Goal: Task Accomplishment & Management: Manage account settings

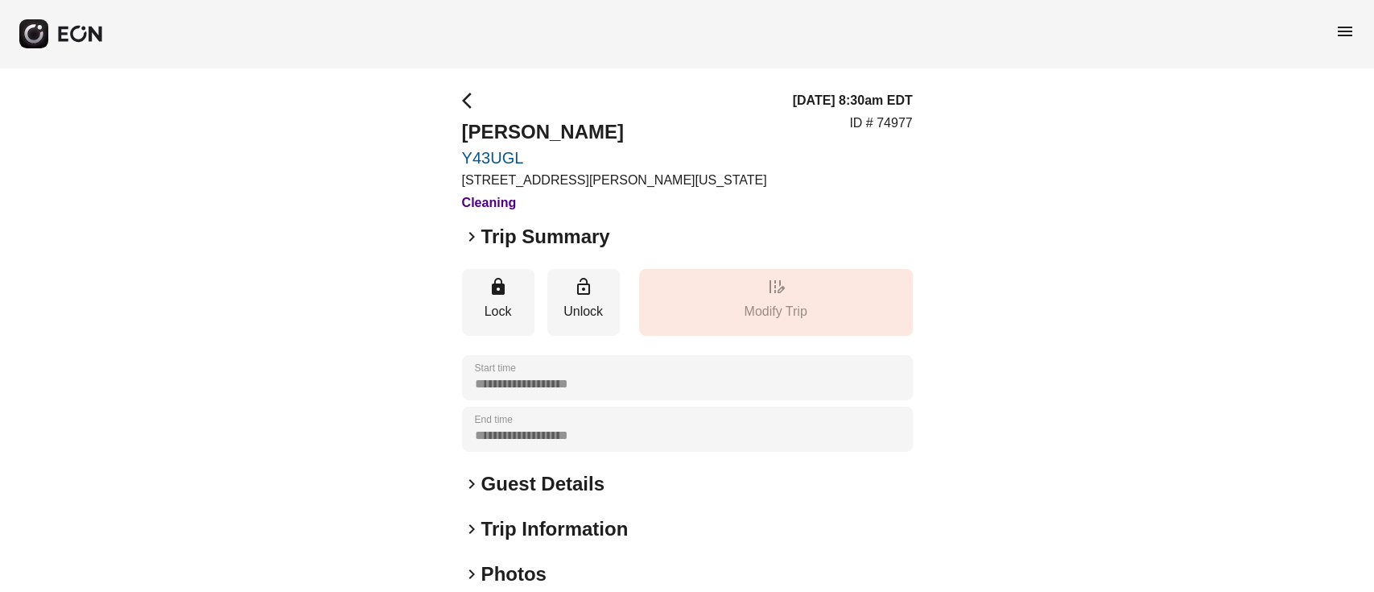
click at [514, 572] on h2 "Photos" at bounding box center [513, 574] width 65 height 26
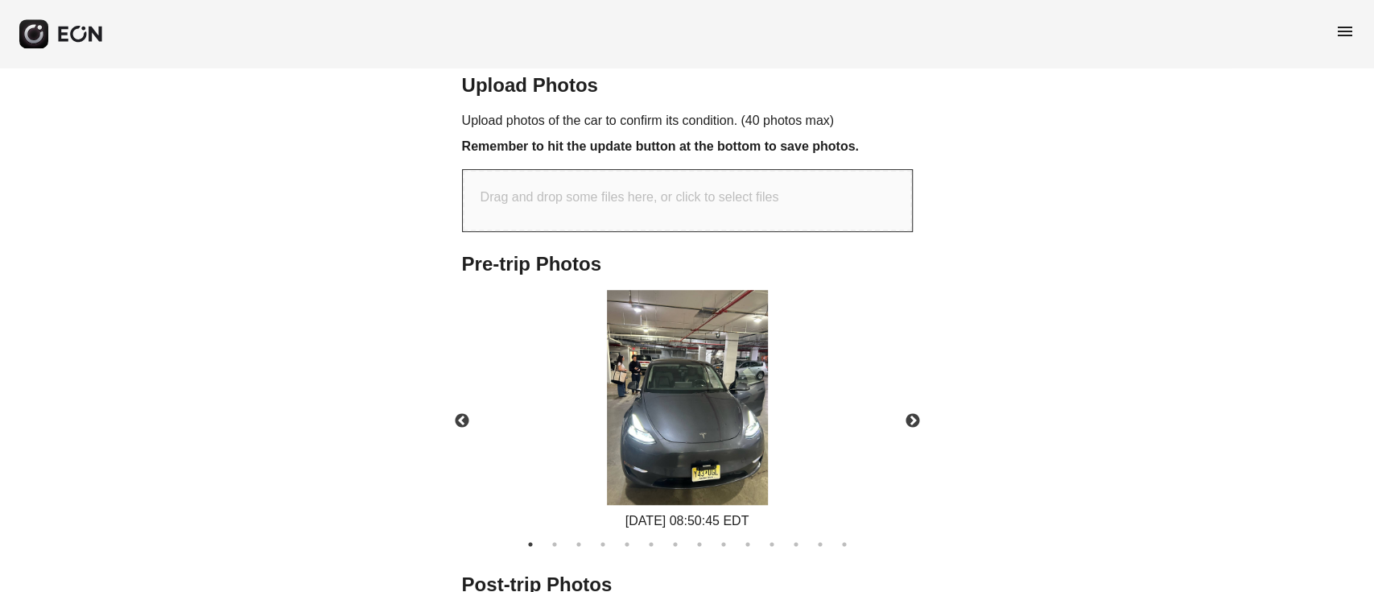
scroll to position [806, 0]
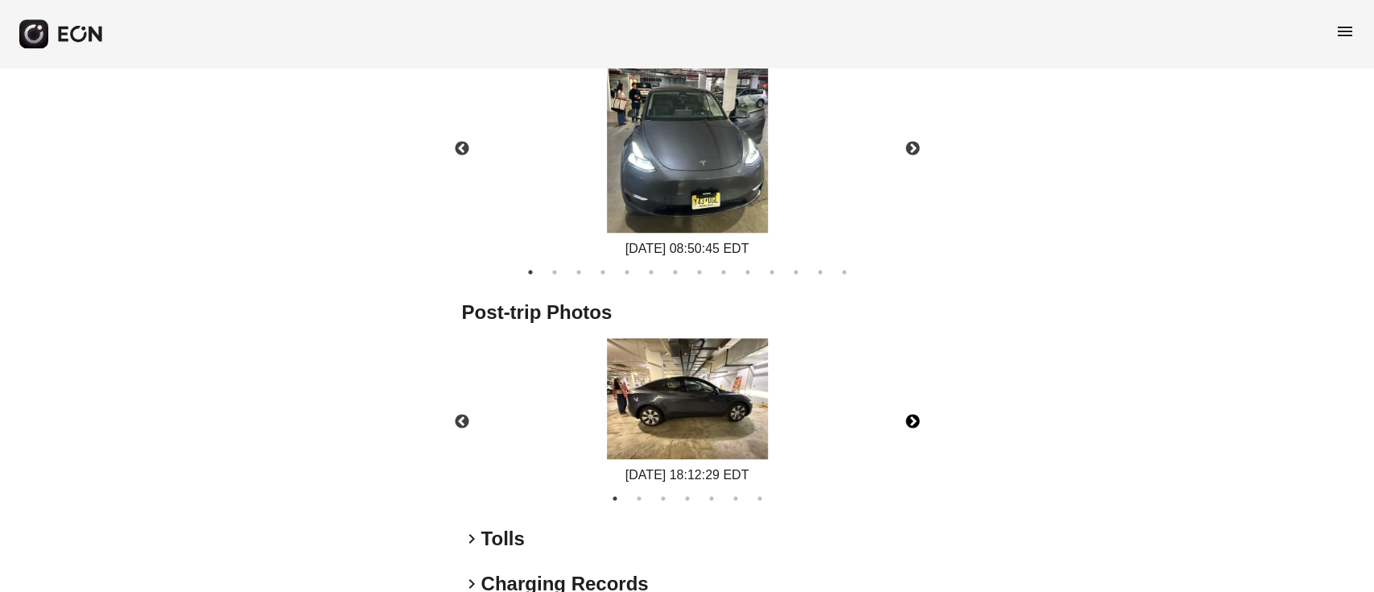
click at [907, 423] on button "Next" at bounding box center [913, 422] width 56 height 56
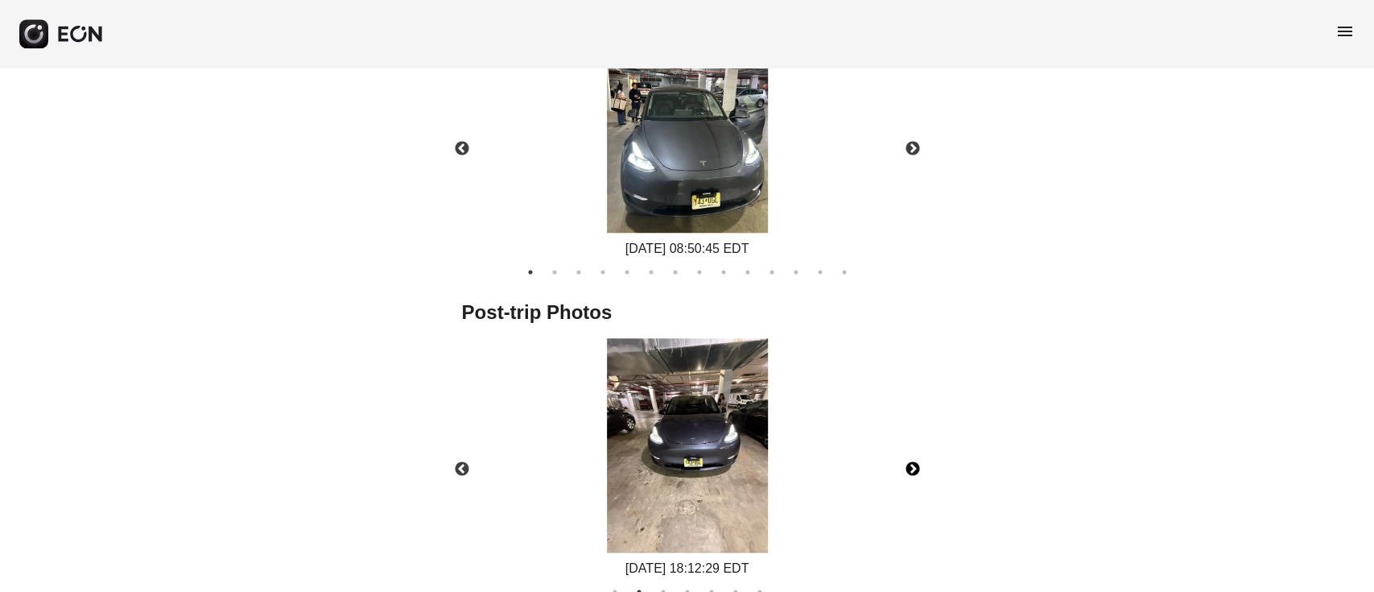
click at [653, 448] on img at bounding box center [687, 445] width 161 height 215
click at [678, 469] on img at bounding box center [687, 445] width 161 height 215
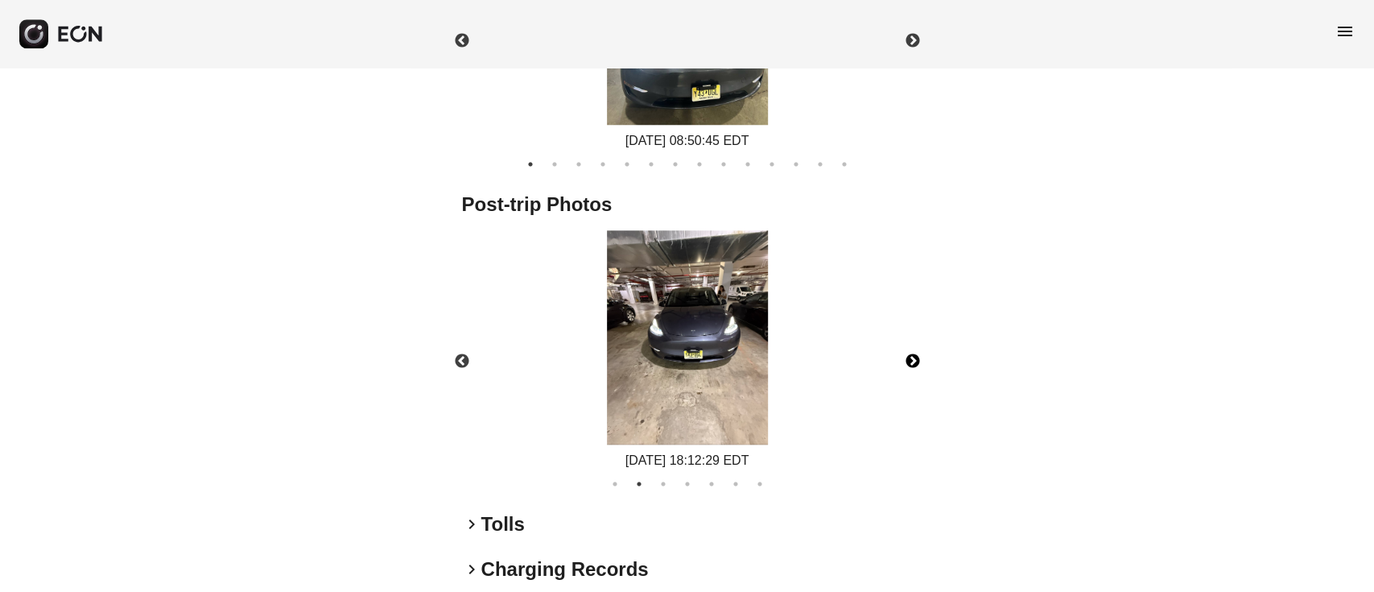
click at [912, 349] on button "Next" at bounding box center [913, 361] width 56 height 56
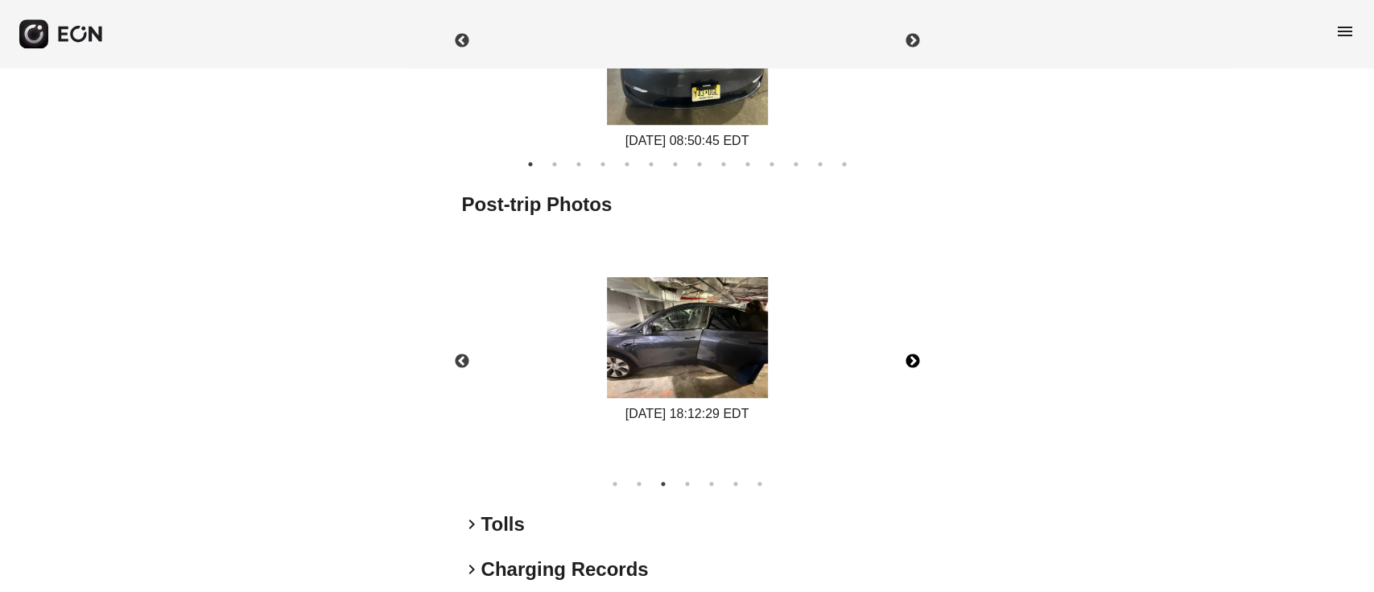
click at [908, 361] on button "Next" at bounding box center [913, 361] width 56 height 56
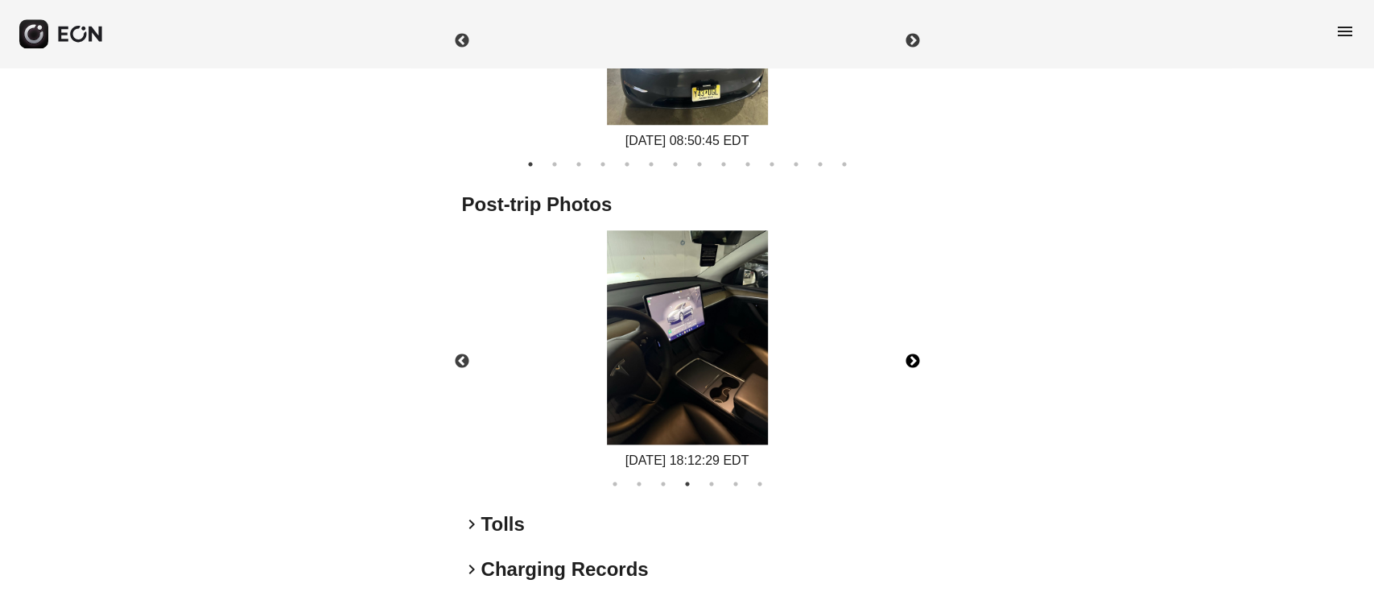
click at [630, 315] on img at bounding box center [687, 337] width 161 height 215
click at [915, 360] on button "Next" at bounding box center [913, 361] width 56 height 56
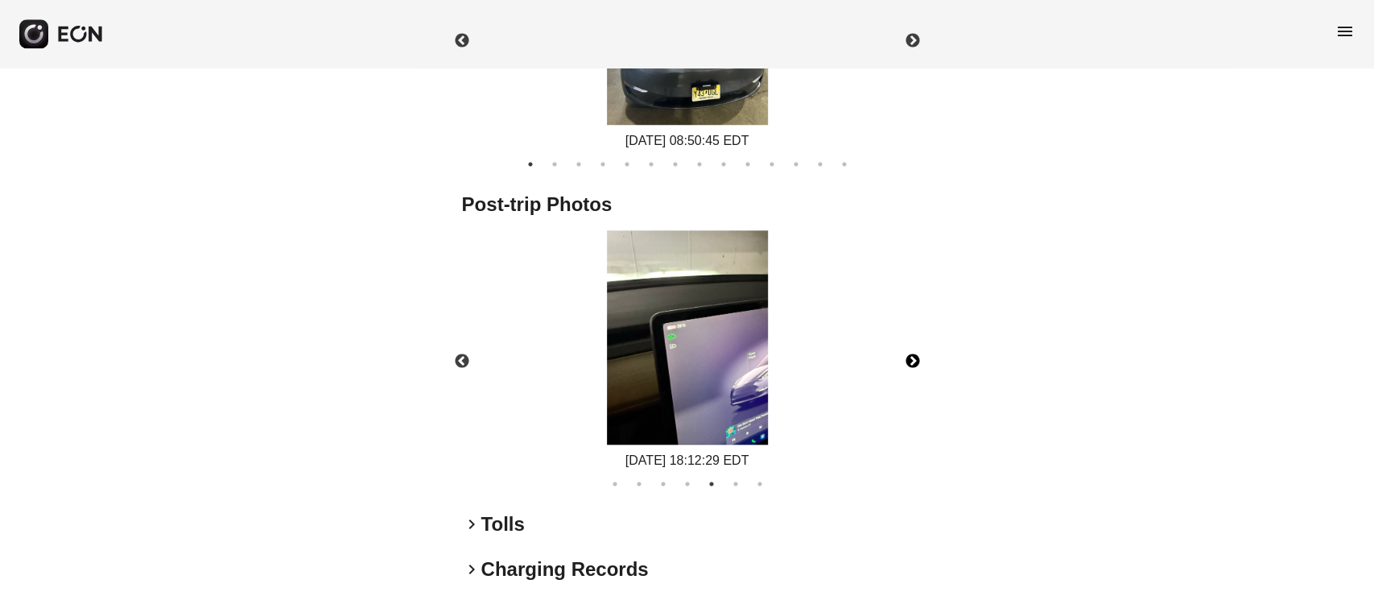
click at [907, 345] on button "Next" at bounding box center [913, 361] width 56 height 56
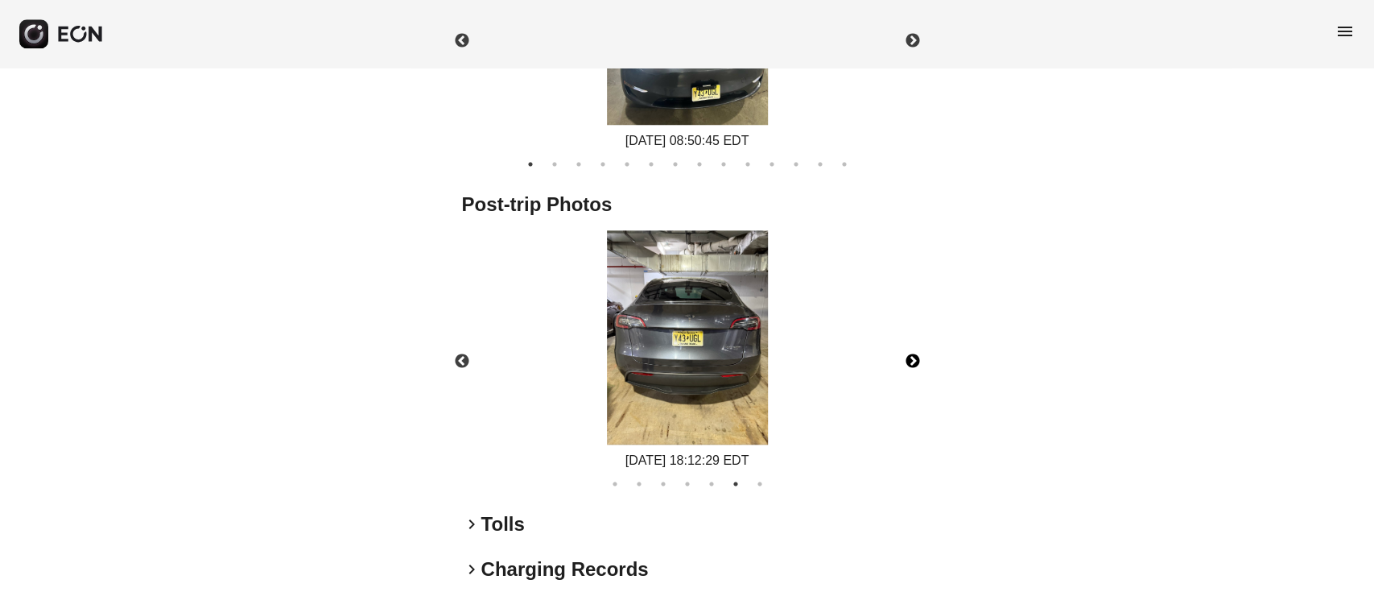
click at [733, 313] on img at bounding box center [687, 337] width 161 height 215
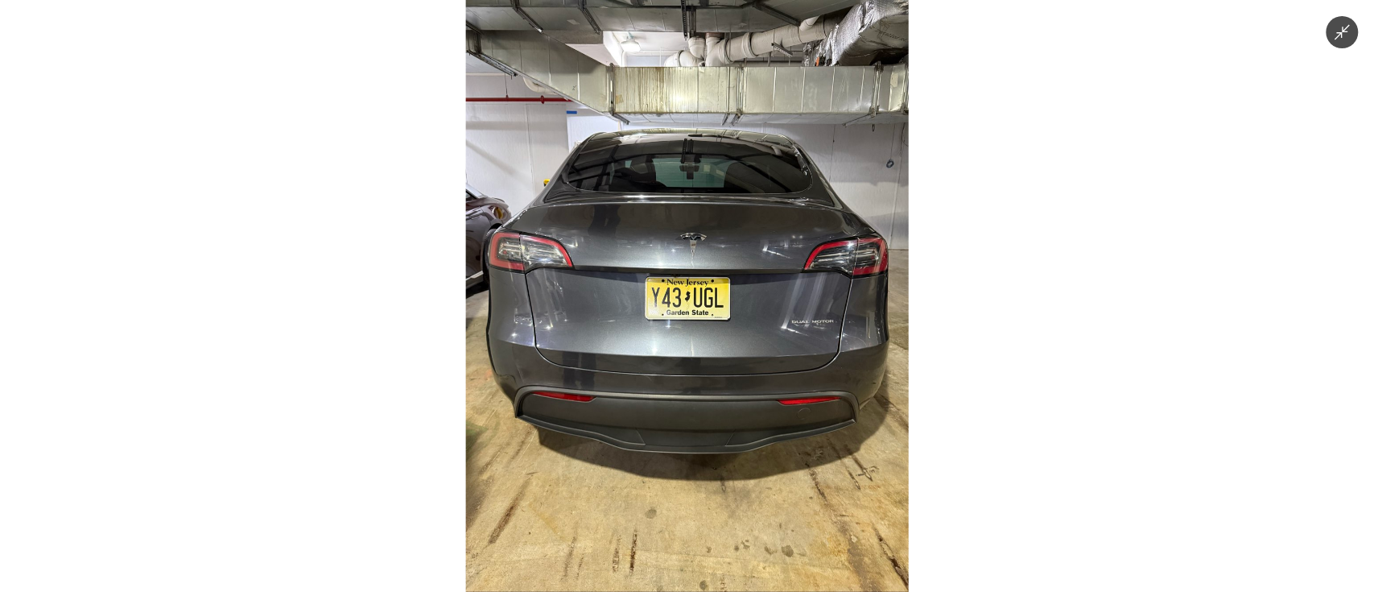
click at [746, 314] on img at bounding box center [687, 296] width 444 height 592
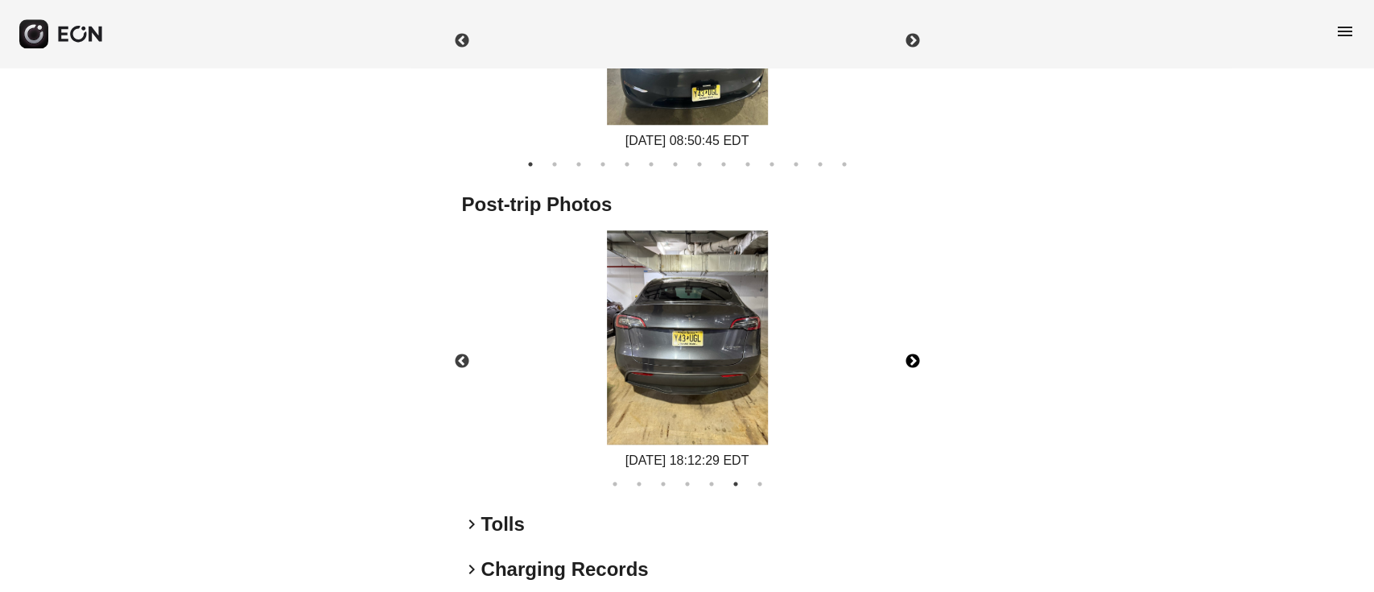
click at [913, 350] on button "Next" at bounding box center [913, 361] width 56 height 56
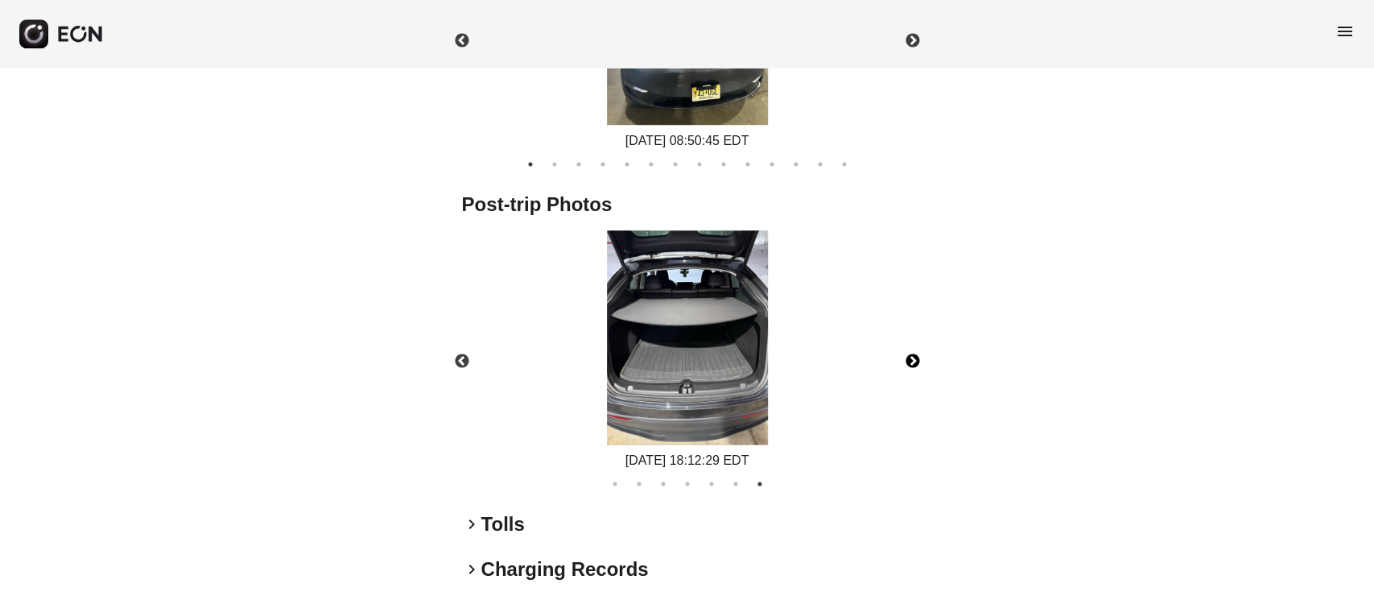
click at [625, 333] on img at bounding box center [687, 337] width 161 height 215
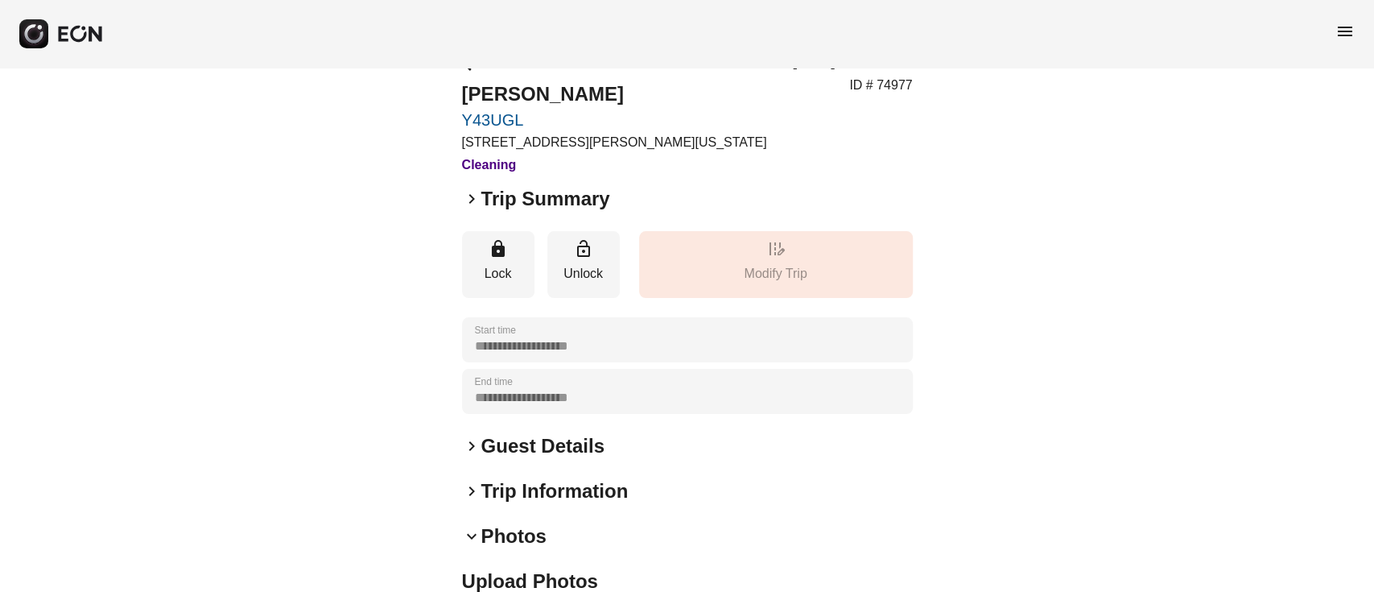
scroll to position [0, 0]
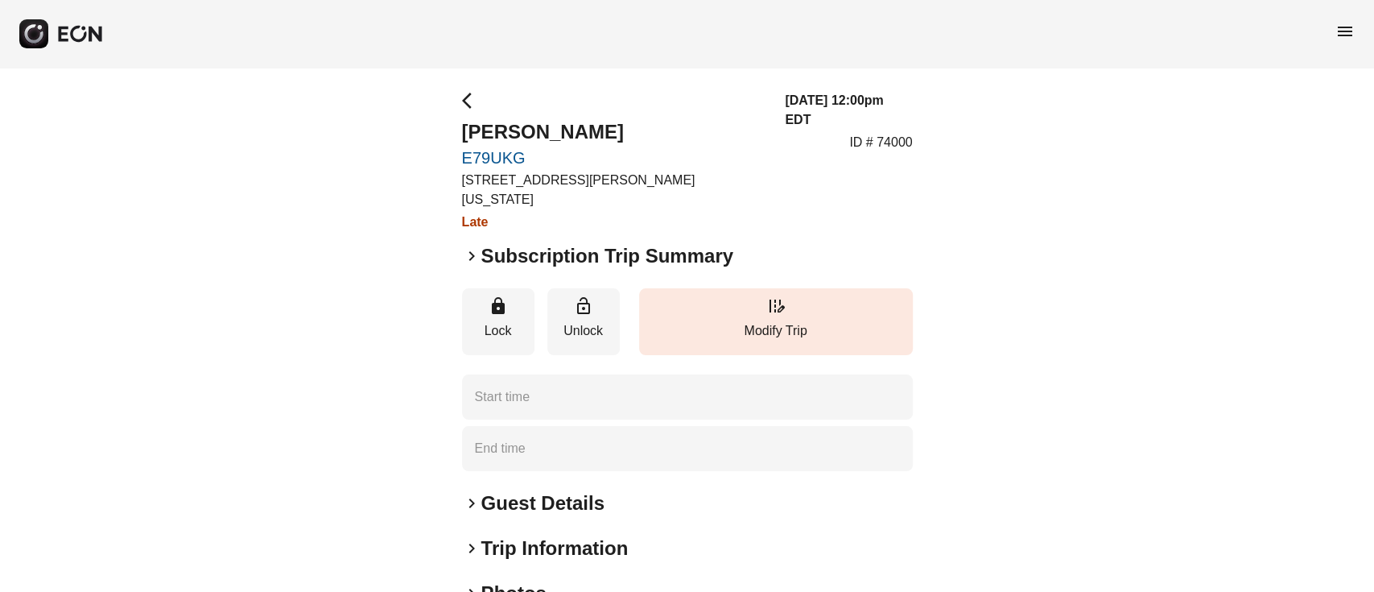
type time "**********"
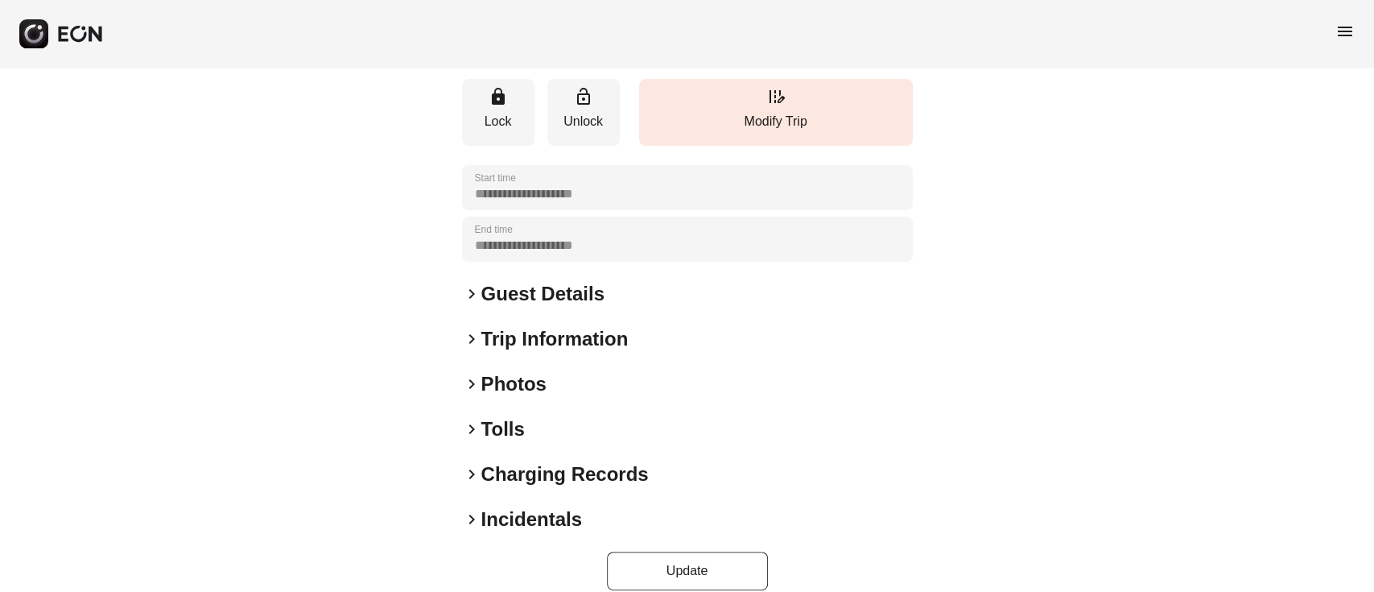
scroll to position [208, 0]
click at [496, 373] on h2 "Photos" at bounding box center [513, 386] width 65 height 26
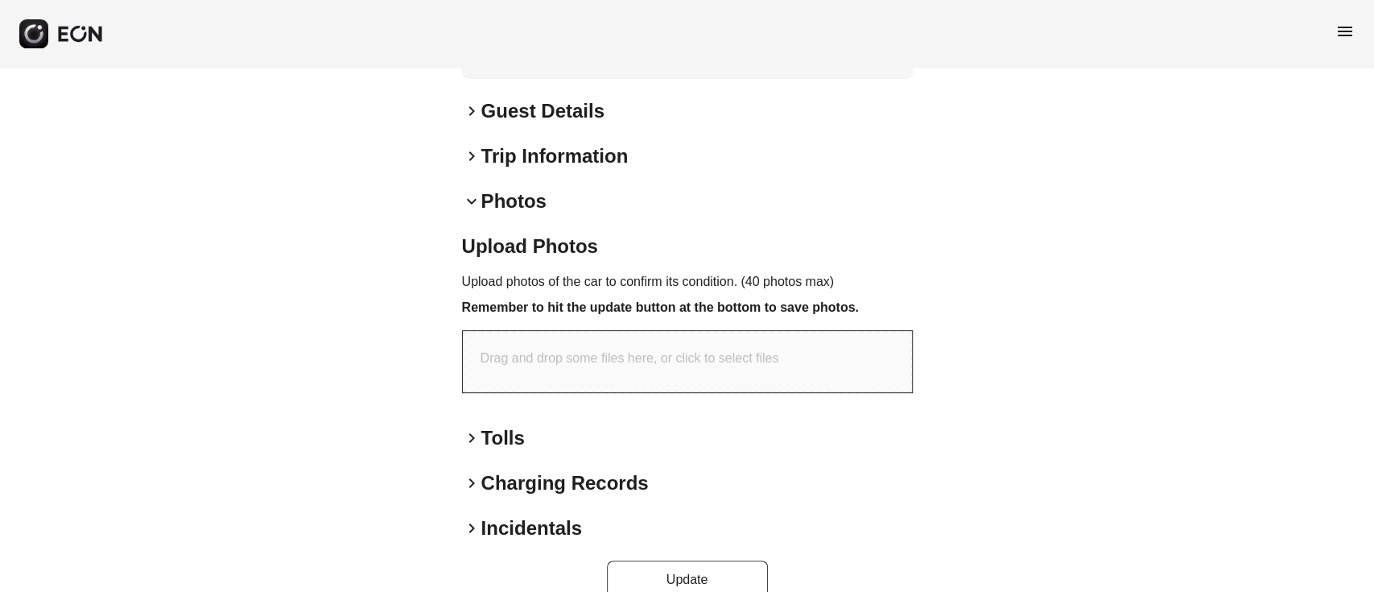
scroll to position [0, 0]
